Goal: Find specific page/section: Find specific page/section

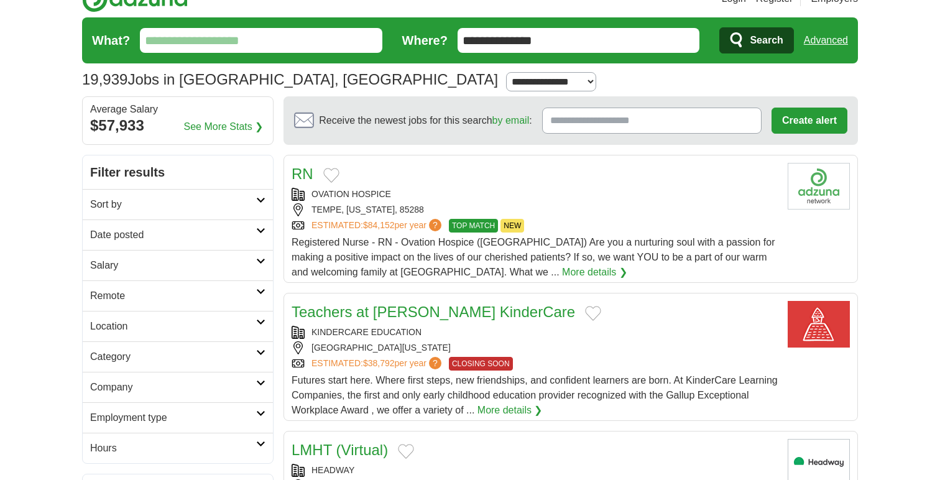
scroll to position [19, 0]
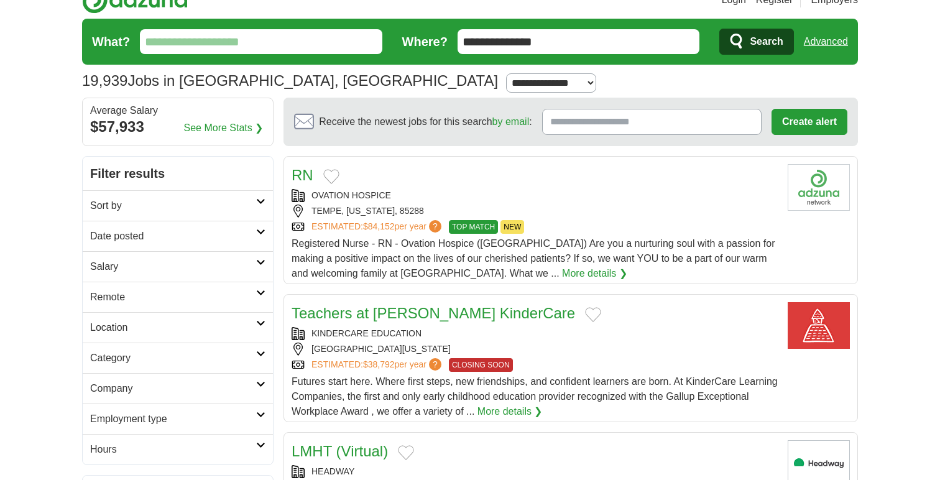
click at [172, 297] on h2 "Remote" at bounding box center [173, 297] width 166 height 15
click at [144, 328] on link "Remote jobs" at bounding box center [118, 326] width 56 height 11
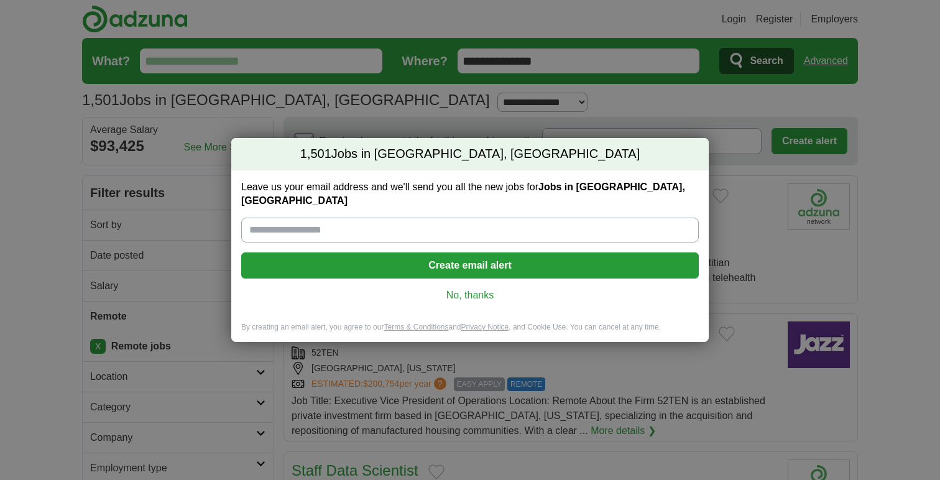
click at [468, 289] on link "No, thanks" at bounding box center [469, 295] width 437 height 14
